Goal: Book appointment/travel/reservation

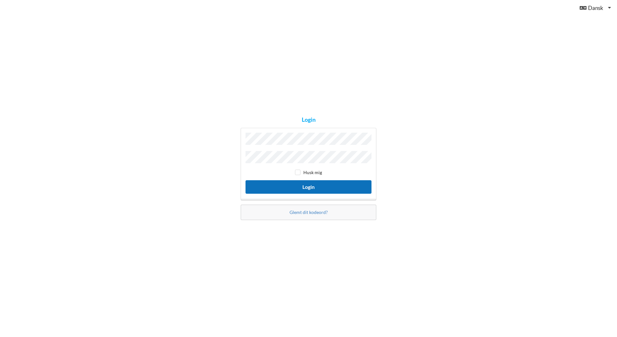
click at [311, 185] on button "Login" at bounding box center [309, 186] width 126 height 13
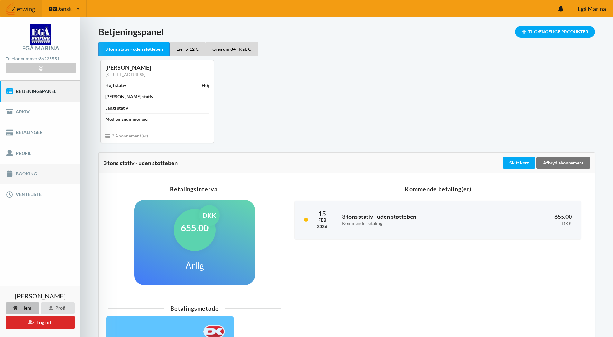
click at [29, 173] on link "Booking" at bounding box center [40, 174] width 80 height 21
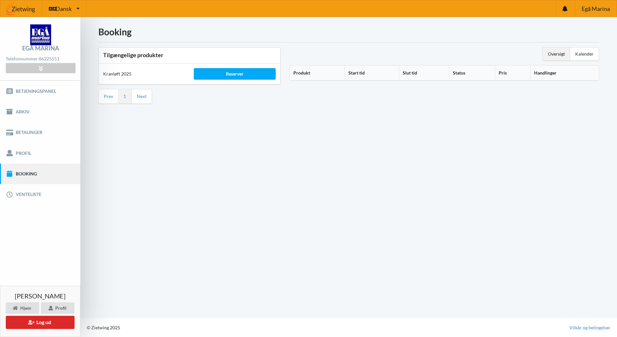
click at [116, 76] on div "Kranløft 2025" at bounding box center [144, 73] width 91 height 15
click at [557, 53] on div "Oversigt" at bounding box center [556, 54] width 27 height 13
click at [109, 76] on div "Kranløft 2025" at bounding box center [144, 73] width 91 height 15
click at [583, 57] on div "Kalender" at bounding box center [585, 54] width 29 height 13
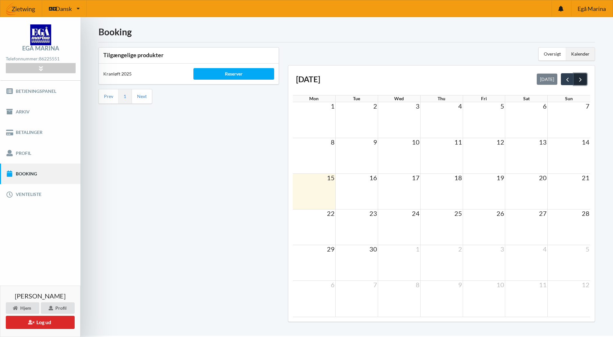
click at [579, 78] on span "next" at bounding box center [580, 79] width 7 height 7
click at [460, 177] on span "16" at bounding box center [457, 178] width 9 height 8
click at [118, 73] on div "Kranløft 2025" at bounding box center [144, 73] width 90 height 15
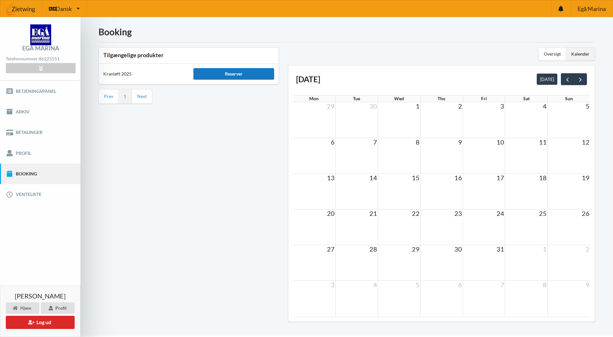
click at [213, 76] on div "Reserver" at bounding box center [233, 74] width 81 height 12
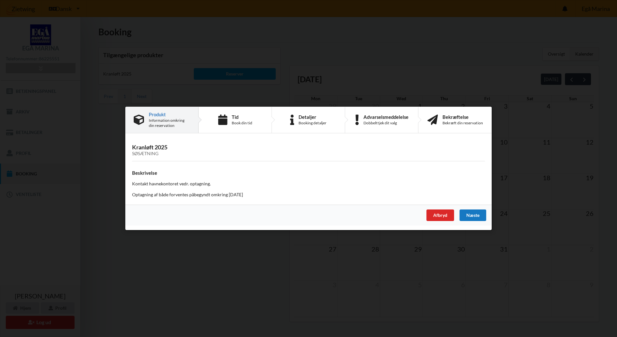
click at [471, 215] on div "Næste" at bounding box center [473, 216] width 27 height 12
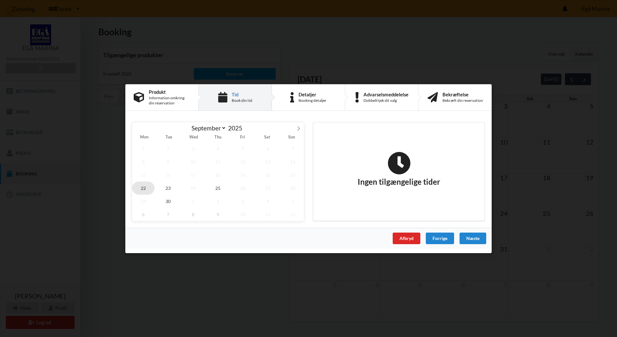
click at [144, 187] on span "22" at bounding box center [143, 187] width 23 height 13
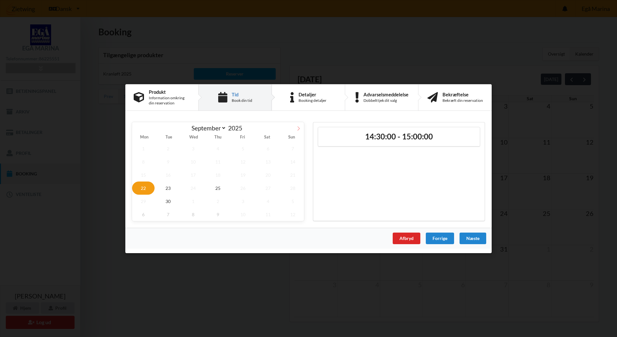
click at [299, 126] on icon at bounding box center [299, 128] width 5 height 5
click at [145, 161] on span "6" at bounding box center [143, 161] width 23 height 13
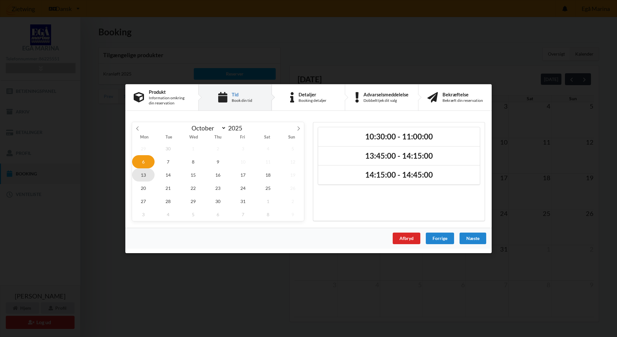
click at [143, 174] on span "13" at bounding box center [143, 174] width 23 height 13
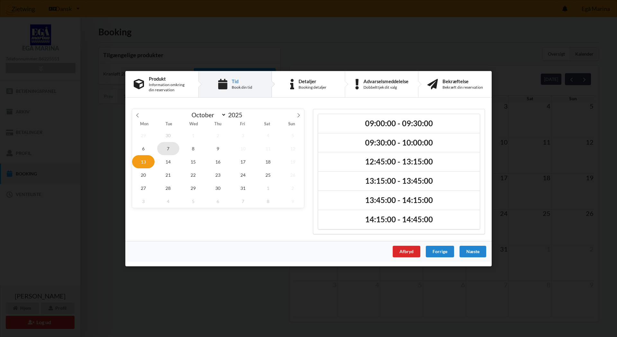
click at [168, 148] on span "7" at bounding box center [168, 148] width 23 height 13
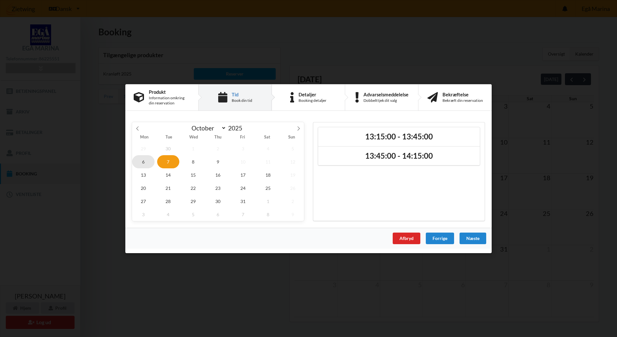
click at [145, 161] on span "6" at bounding box center [143, 161] width 23 height 13
click at [137, 128] on icon at bounding box center [137, 128] width 5 height 5
select select "8"
click at [145, 185] on span "22" at bounding box center [143, 187] width 23 height 13
click at [170, 186] on span "23" at bounding box center [168, 187] width 23 height 13
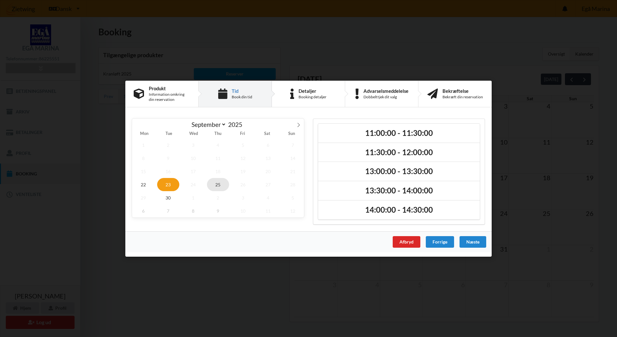
click at [220, 185] on span "25" at bounding box center [218, 184] width 23 height 13
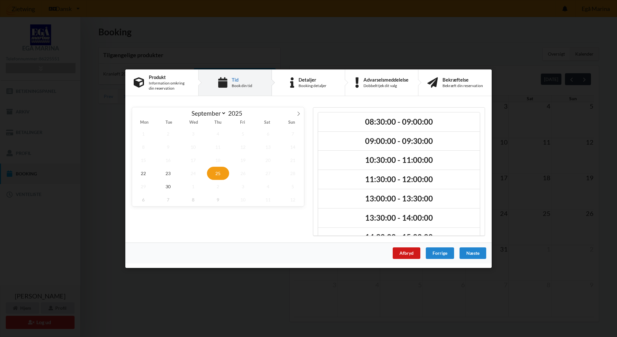
click at [406, 251] on div "Afbryd" at bounding box center [407, 253] width 28 height 12
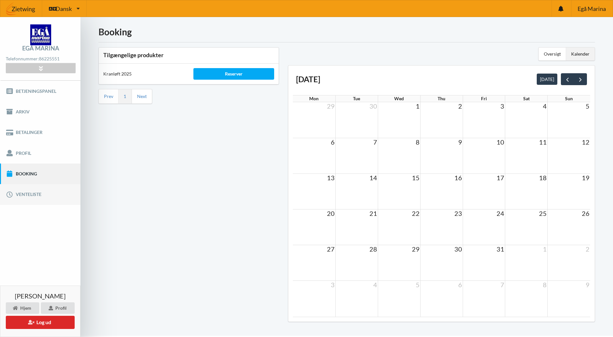
click at [21, 192] on link "Venteliste" at bounding box center [40, 194] width 80 height 21
